Goal: Book appointment/travel/reservation

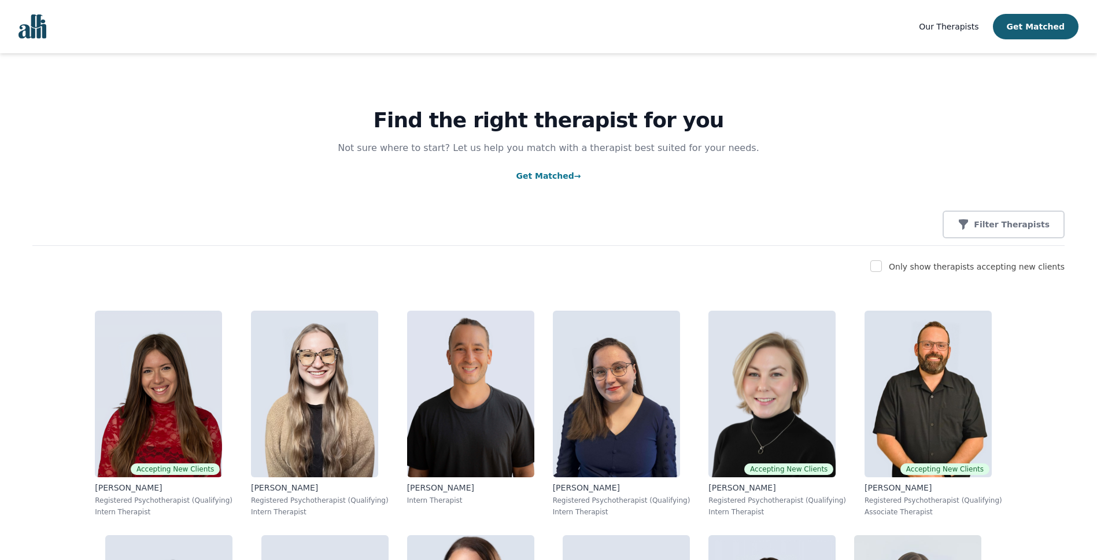
click at [542, 175] on link "Get Matched →" at bounding box center [548, 175] width 65 height 9
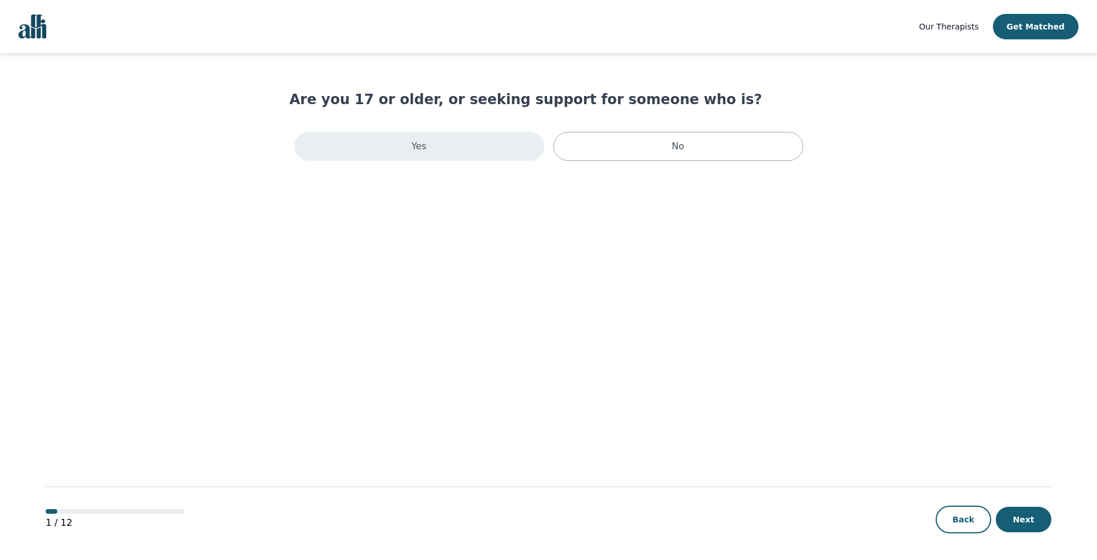
click at [421, 146] on p "Yes" at bounding box center [419, 146] width 15 height 14
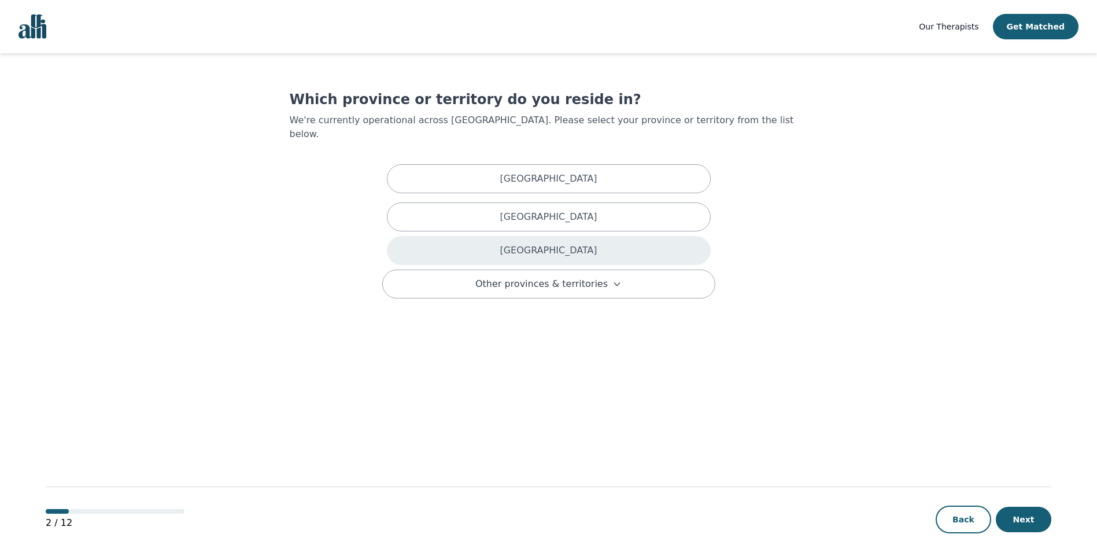
click at [556, 243] on p "[GEOGRAPHIC_DATA]" at bounding box center [548, 250] width 97 height 14
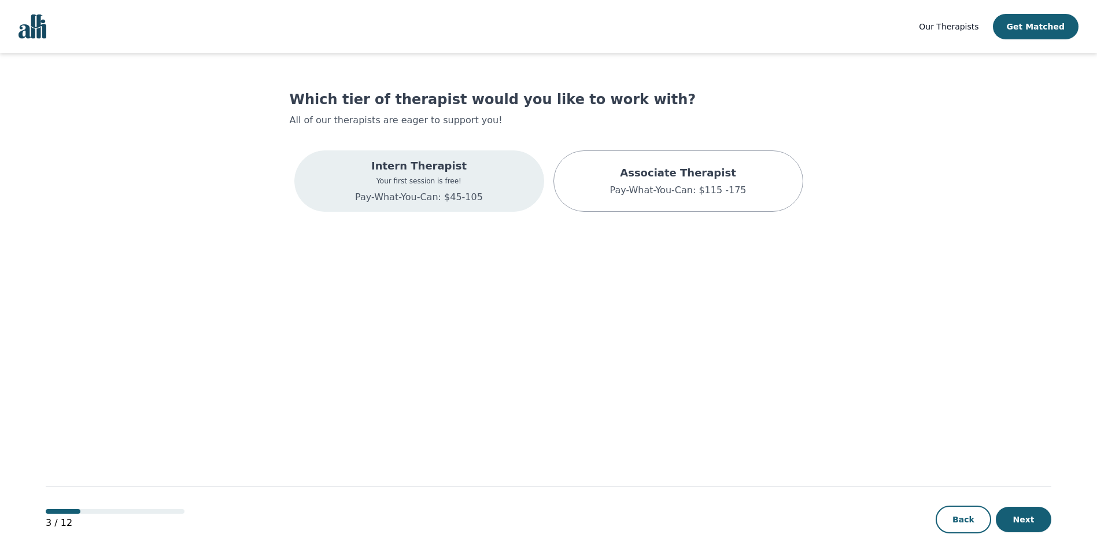
click at [397, 175] on div "Intern Therapist Your first session is free! Pay-What-You-Can: $45-105" at bounding box center [419, 181] width 128 height 46
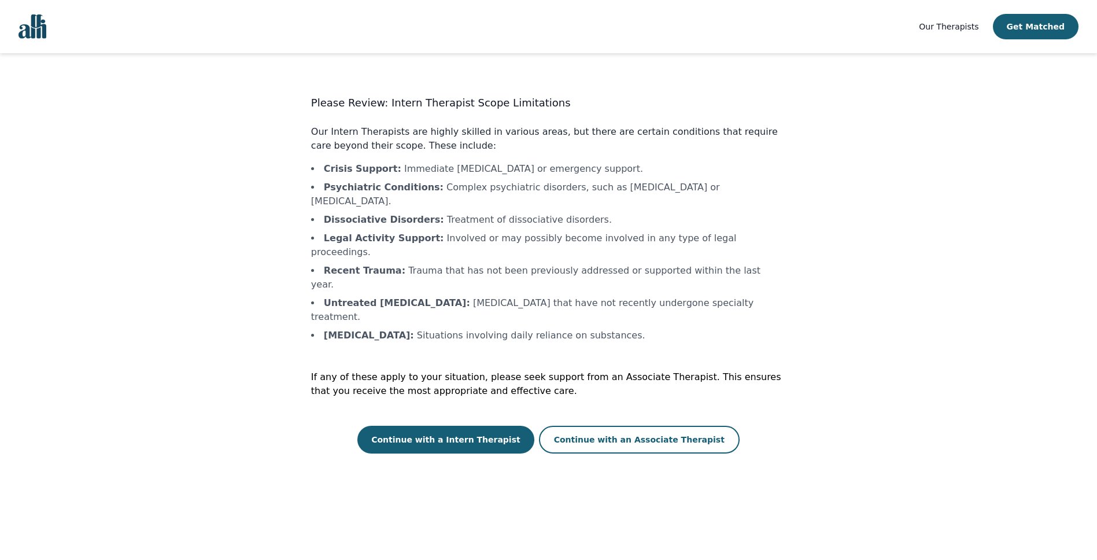
scroll to position [1, 0]
click at [503, 424] on button "Continue with a Intern Therapist" at bounding box center [445, 438] width 177 height 28
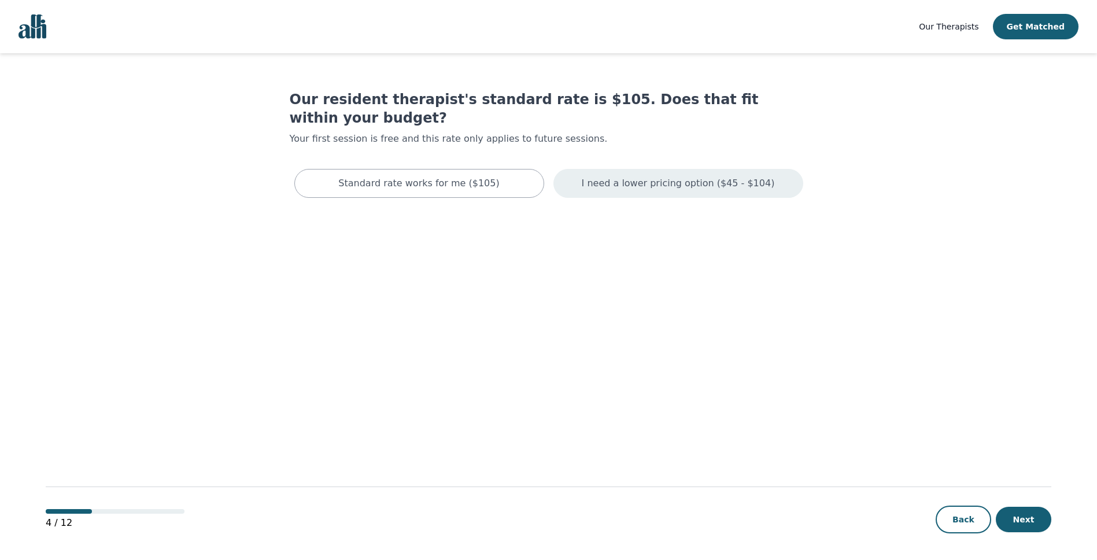
click at [649, 176] on p "I need a lower pricing option ($45 - $104)" at bounding box center [678, 183] width 193 height 14
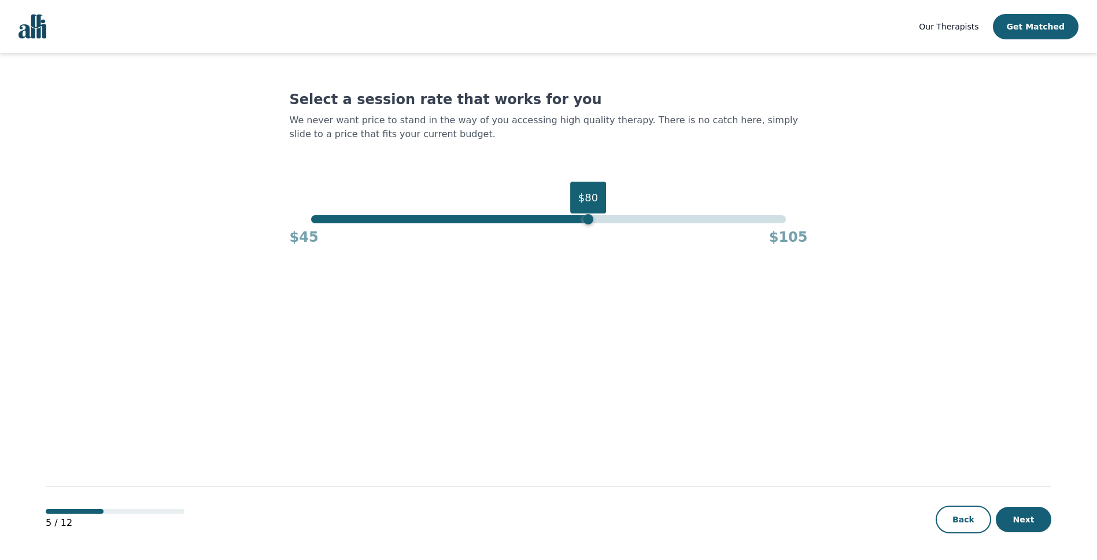
drag, startPoint x: 785, startPoint y: 217, endPoint x: 590, endPoint y: 234, distance: 196.1
click at [590, 234] on div "$80 $45 $105" at bounding box center [549, 230] width 518 height 31
click at [1020, 519] on button "Next" at bounding box center [1024, 518] width 56 height 25
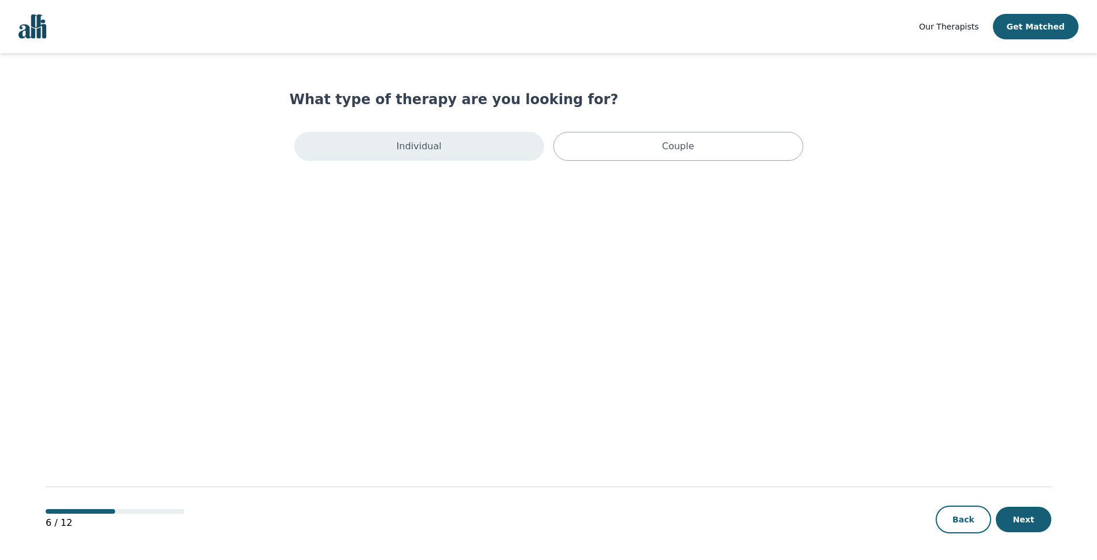
click at [498, 143] on div "Individual" at bounding box center [419, 146] width 250 height 29
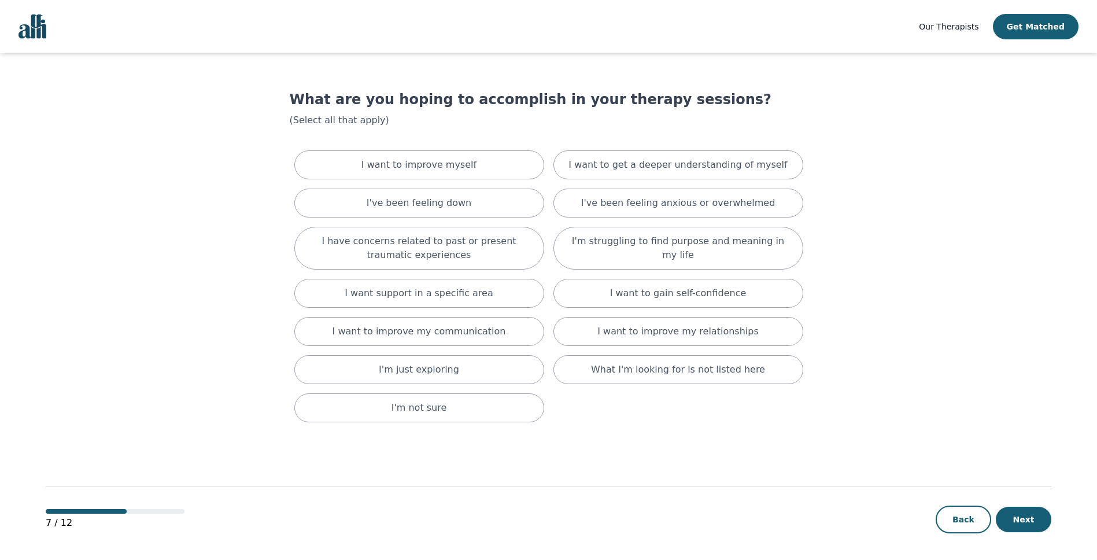
drag, startPoint x: 190, startPoint y: 294, endPoint x: 186, endPoint y: 272, distance: 22.3
click at [190, 290] on main "What are you hoping to accomplish in your therapy sessions? (Select all that ap…" at bounding box center [548, 307] width 1005 height 508
